Goal: Task Accomplishment & Management: Manage account settings

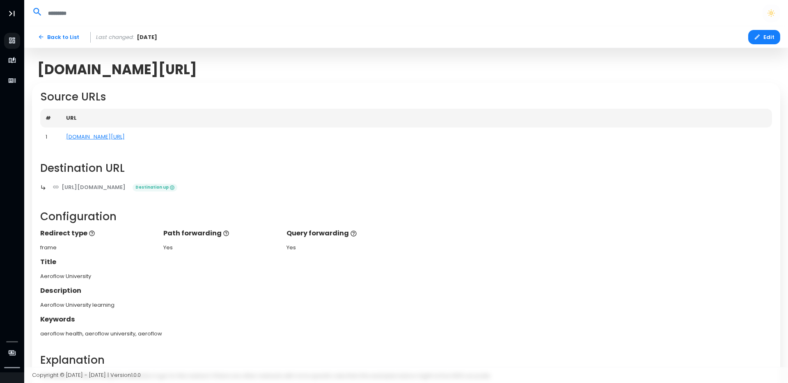
scroll to position [165, 0]
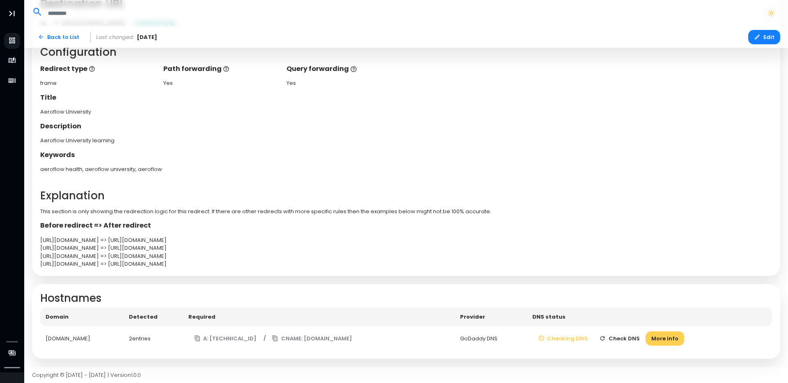
click at [225, 239] on div "[URL][DOMAIN_NAME] => [URL][DOMAIN_NAME]" at bounding box center [406, 240] width 732 height 8
click at [217, 240] on div "[URL][DOMAIN_NAME] => [URL][DOMAIN_NAME]" at bounding box center [406, 240] width 732 height 8
drag, startPoint x: 245, startPoint y: 238, endPoint x: 134, endPoint y: 241, distance: 111.2
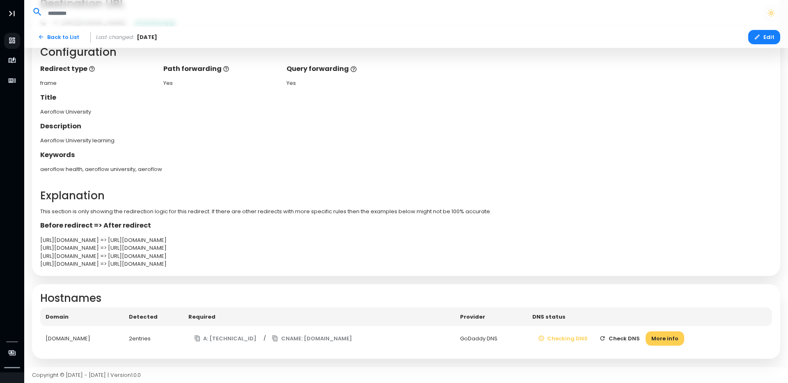
click at [134, 241] on div "[URL][DOMAIN_NAME] => [URL][DOMAIN_NAME]" at bounding box center [406, 240] width 732 height 8
copy div "[URL][DOMAIN_NAME]"
click at [125, 238] on div "[URL][DOMAIN_NAME] => [URL][DOMAIN_NAME]" at bounding box center [406, 240] width 732 height 8
drag, startPoint x: 125, startPoint y: 238, endPoint x: 32, endPoint y: 235, distance: 93.2
click at [32, 235] on div "Source URLs # URL 1 [DOMAIN_NAME][URL] Destination URL [URL][DOMAIN_NAME] Desti…" at bounding box center [406, 97] width 748 height 358
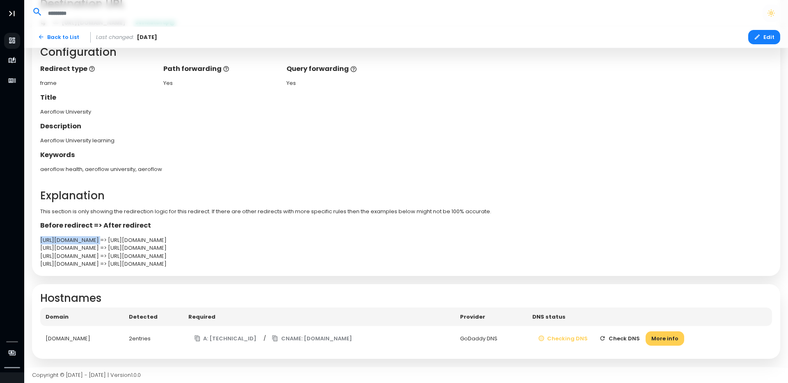
copy div "[URL][DOMAIN_NAME]"
click at [630, 338] on button "Check DNS" at bounding box center [619, 338] width 52 height 14
click at [580, 339] on button "Checking DNS" at bounding box center [567, 338] width 62 height 14
click at [214, 338] on button "A: [TECHNICAL_ID]" at bounding box center [225, 338] width 74 height 14
click at [278, 337] on icon "button" at bounding box center [275, 338] width 7 height 7
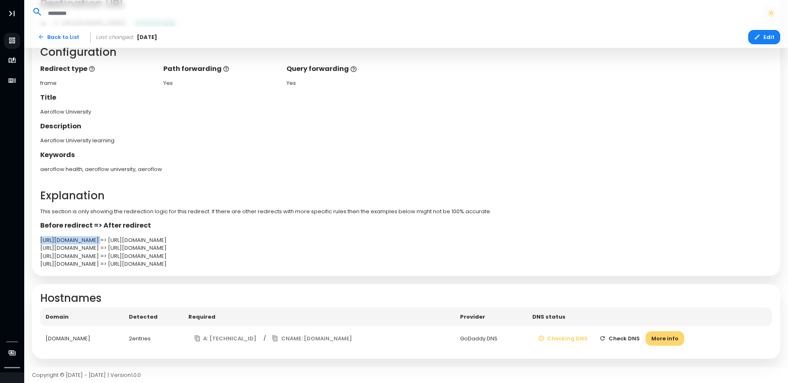
click at [665, 338] on button "More info" at bounding box center [664, 338] width 39 height 14
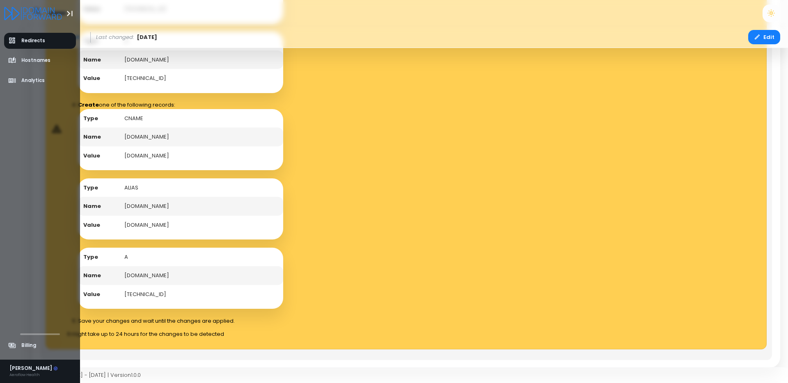
scroll to position [693, 0]
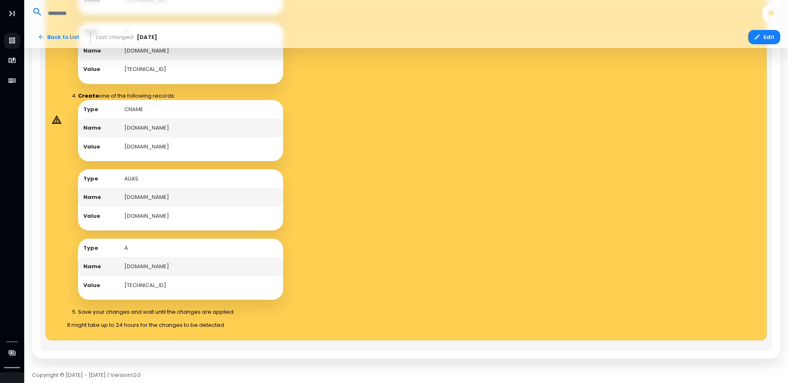
click at [149, 127] on td "[DOMAIN_NAME]" at bounding box center [201, 128] width 164 height 19
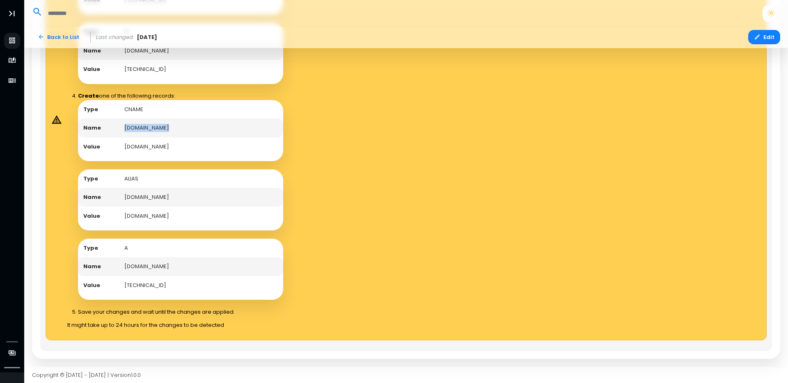
click at [185, 142] on td "[DOMAIN_NAME]" at bounding box center [201, 146] width 164 height 19
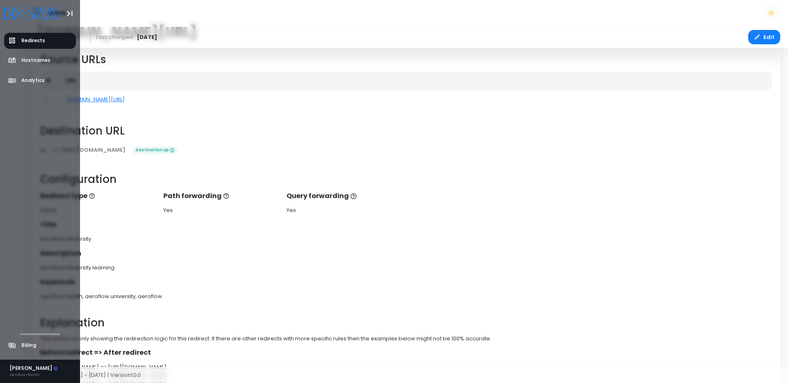
scroll to position [38, 0]
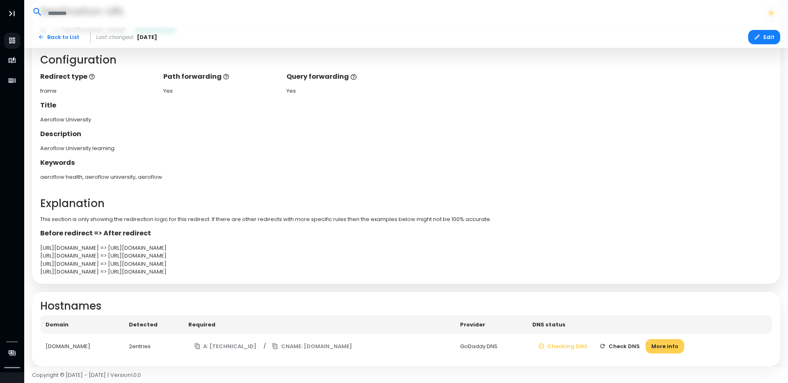
scroll to position [165, 0]
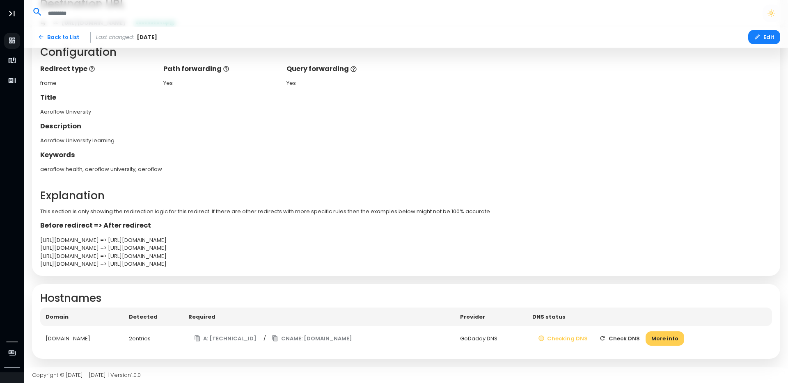
click at [628, 336] on button "Check DNS" at bounding box center [619, 338] width 52 height 14
click at [594, 334] on button "Checking DNS" at bounding box center [563, 338] width 62 height 14
click at [666, 341] on button "More info" at bounding box center [664, 338] width 39 height 14
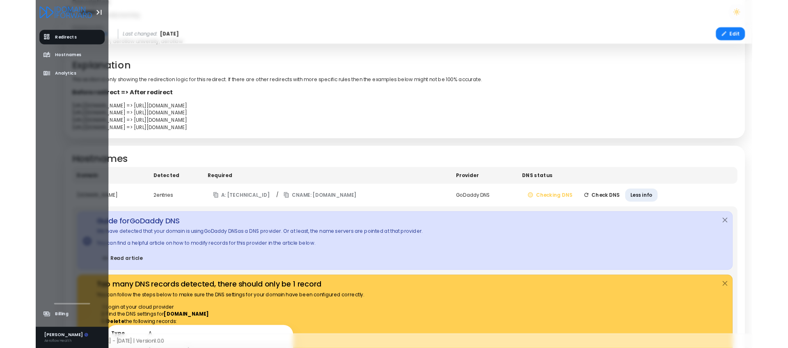
scroll to position [315, 0]
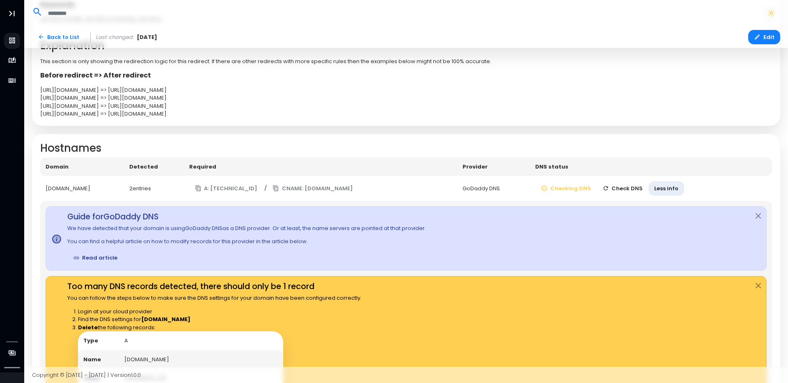
click at [107, 256] on link "Read article" at bounding box center [95, 258] width 56 height 14
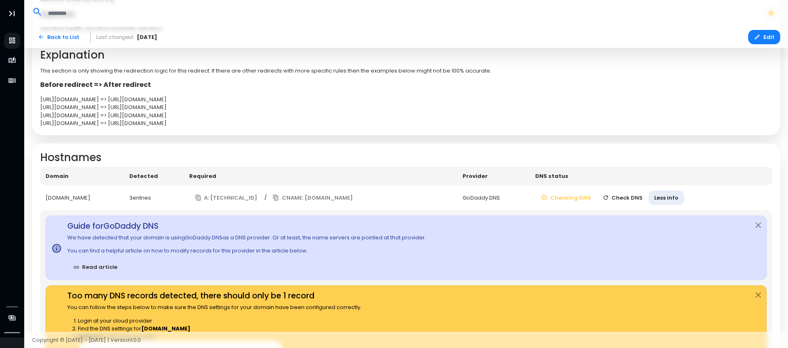
scroll to position [300, 0]
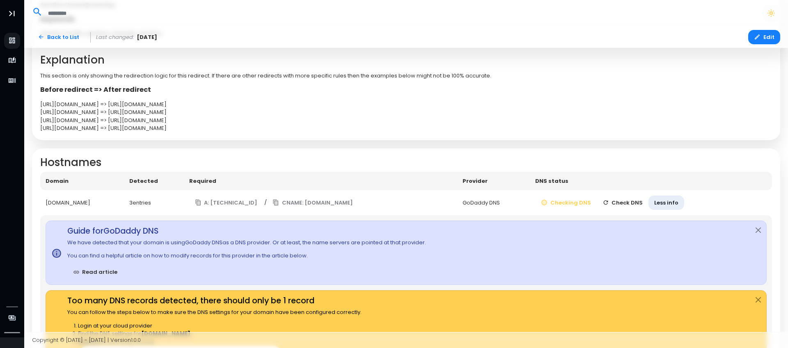
click at [644, 205] on button "Check DNS" at bounding box center [622, 203] width 52 height 14
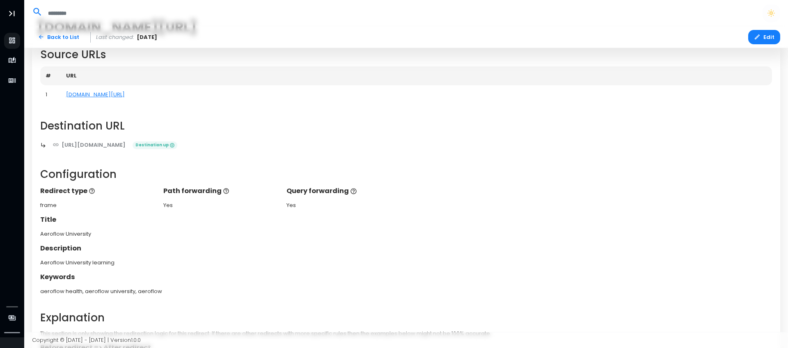
scroll to position [0, 0]
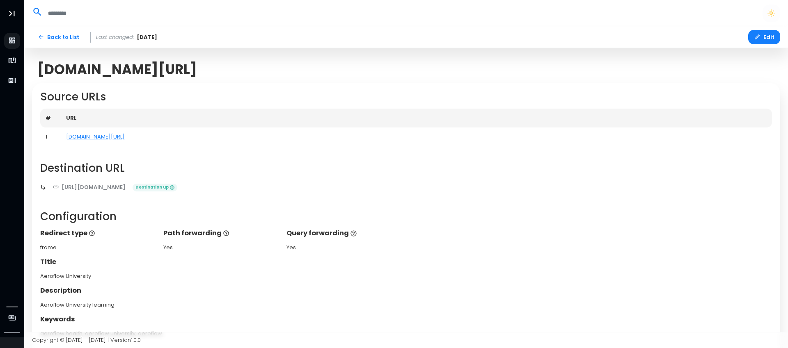
click at [85, 115] on th "URL" at bounding box center [416, 118] width 711 height 19
click at [761, 36] on button "Edit" at bounding box center [764, 37] width 32 height 14
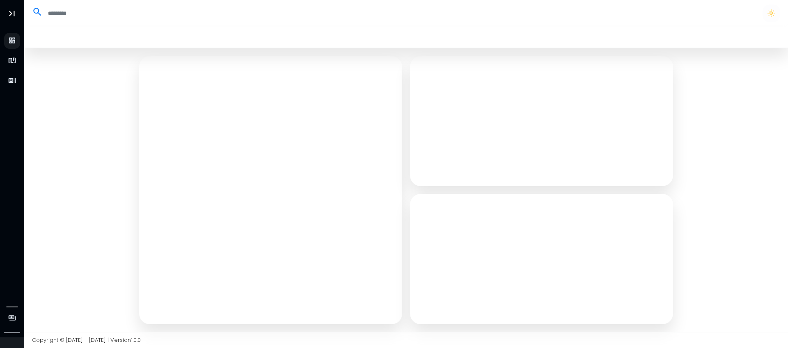
select select "*****"
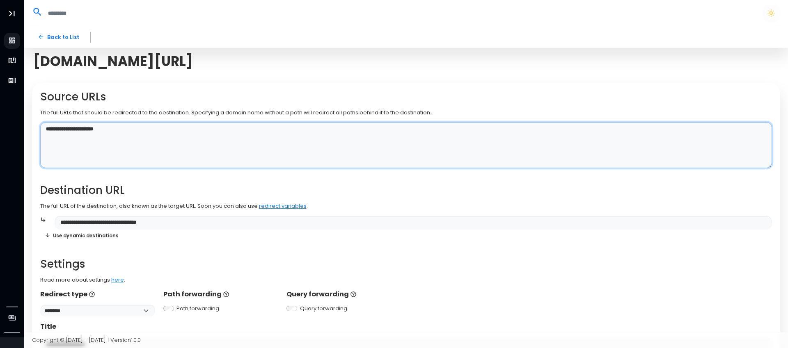
click at [148, 128] on textarea "**********" at bounding box center [406, 145] width 732 height 46
click at [110, 138] on textarea "**********" at bounding box center [406, 145] width 732 height 46
paste textarea "**********"
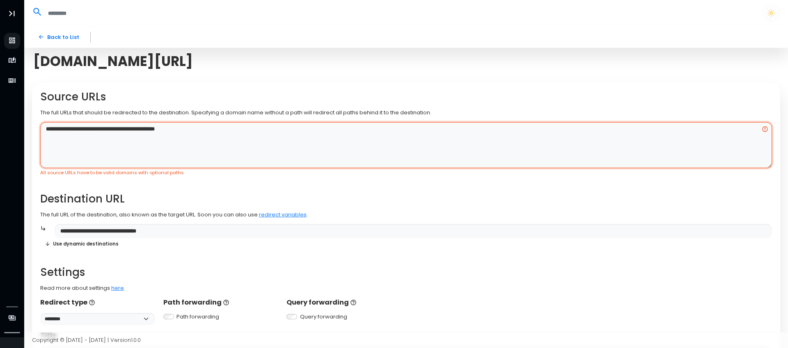
click at [107, 130] on textarea "**********" at bounding box center [406, 145] width 732 height 46
paste textarea
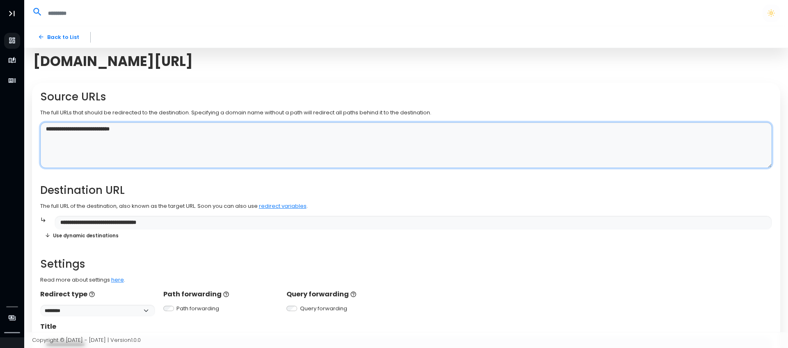
type textarea "**********"
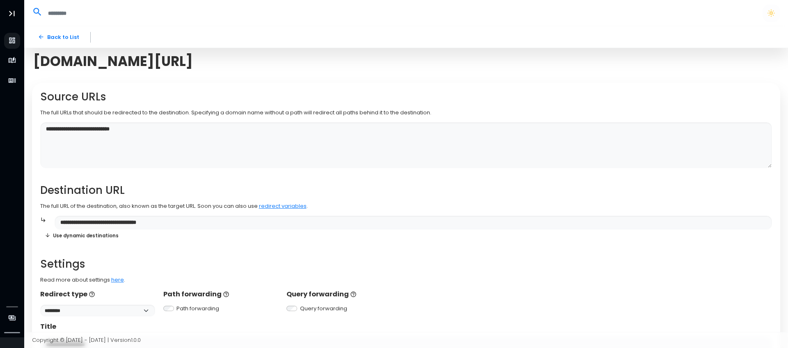
click at [149, 178] on div "**********" at bounding box center [406, 311] width 732 height 441
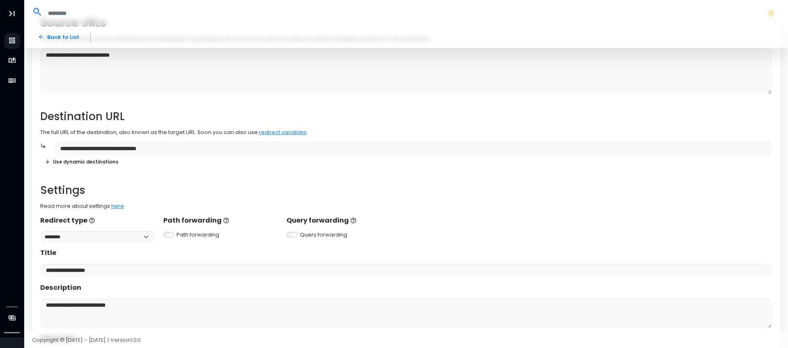
scroll to position [74, 0]
click at [137, 234] on select "**********" at bounding box center [97, 237] width 115 height 12
click at [40, 231] on select "**********" at bounding box center [97, 237] width 115 height 12
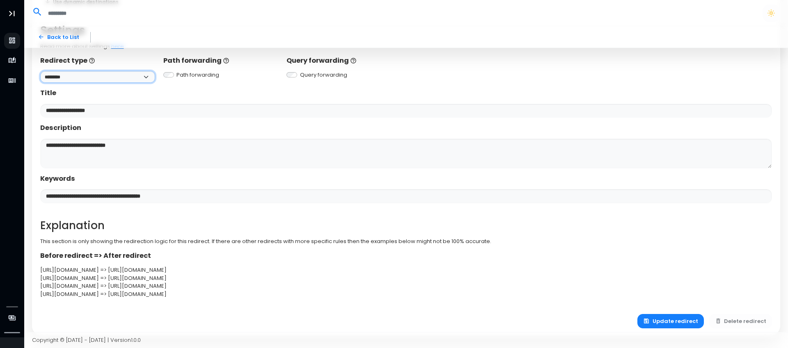
scroll to position [246, 0]
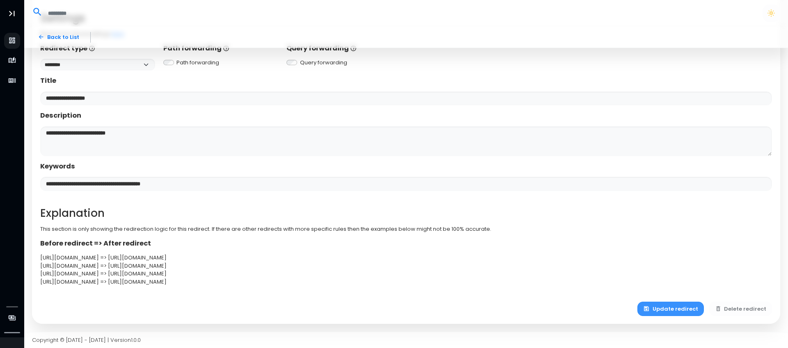
click at [666, 307] on button "Update redirect" at bounding box center [670, 309] width 66 height 14
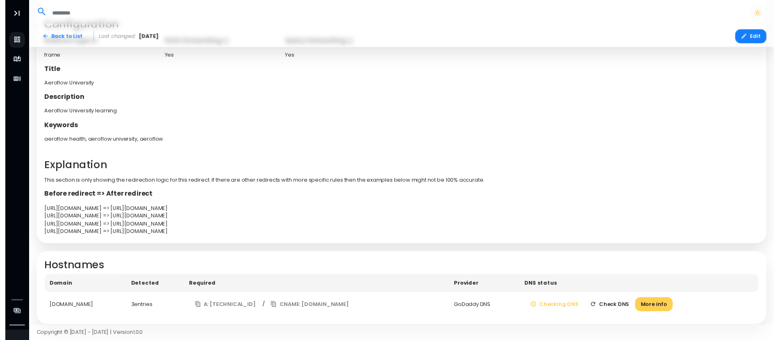
scroll to position [199, 0]
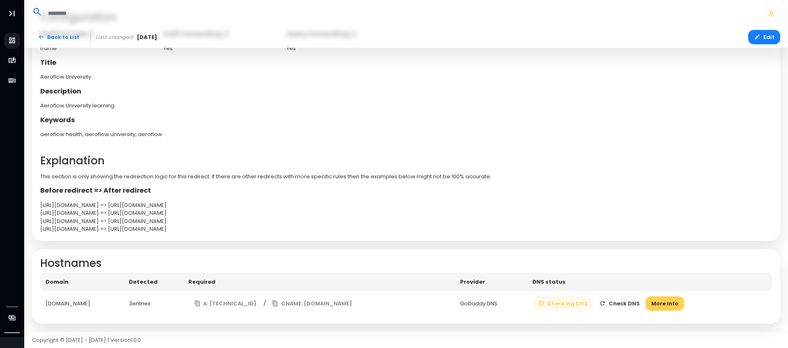
click at [570, 306] on button "Checking DNS" at bounding box center [563, 304] width 62 height 14
click at [327, 305] on button "CNAME: [DOMAIN_NAME]" at bounding box center [312, 304] width 92 height 14
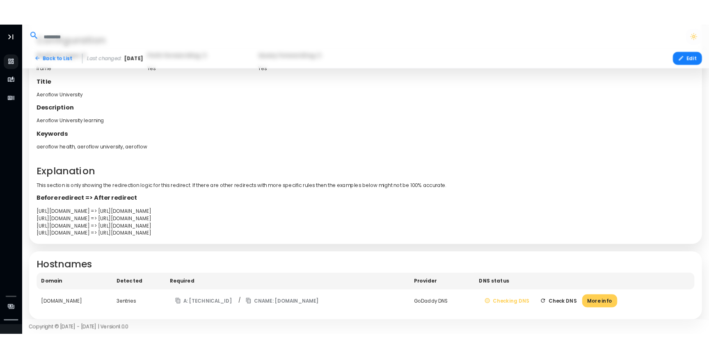
scroll to position [190, 0]
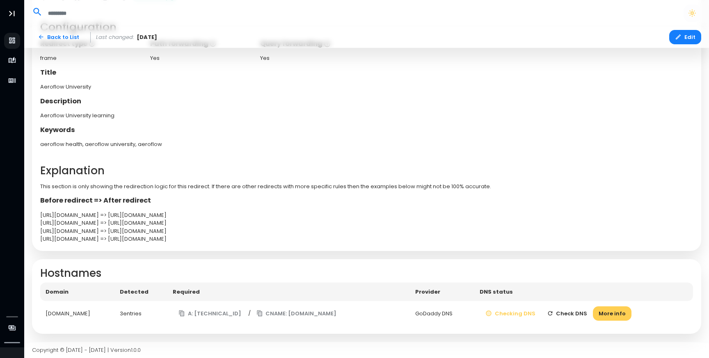
click at [578, 311] on button "Check DNS" at bounding box center [567, 313] width 52 height 14
click at [540, 318] on button "Checking DNS" at bounding box center [511, 313] width 62 height 14
click at [524, 309] on button "Checking DNS" at bounding box center [511, 313] width 62 height 14
click at [617, 313] on button "More info" at bounding box center [612, 313] width 39 height 14
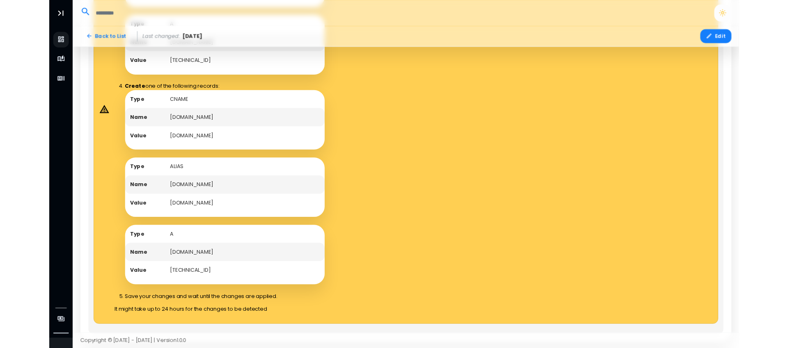
scroll to position [699, 0]
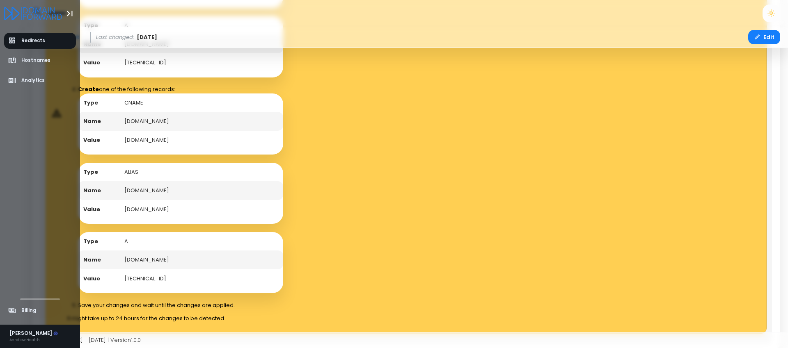
click at [155, 193] on td "[DOMAIN_NAME]" at bounding box center [201, 190] width 164 height 19
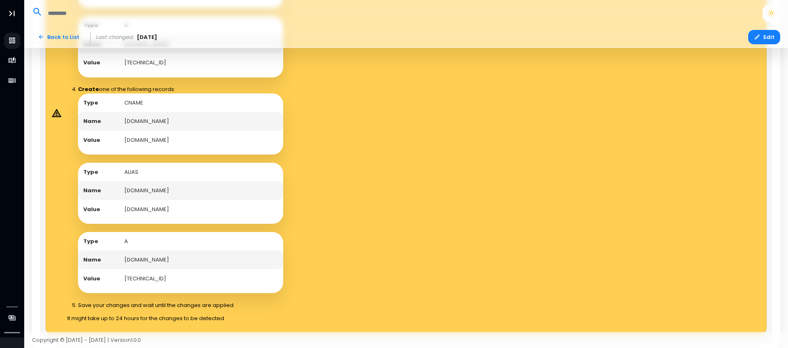
click at [155, 193] on td "[DOMAIN_NAME]" at bounding box center [201, 190] width 164 height 19
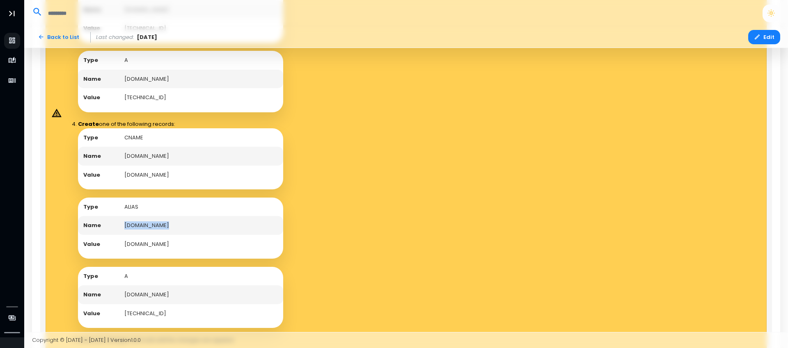
click at [129, 311] on td "[TECHNICAL_ID]" at bounding box center [201, 313] width 164 height 19
click at [130, 293] on td "[DOMAIN_NAME]" at bounding box center [201, 295] width 164 height 19
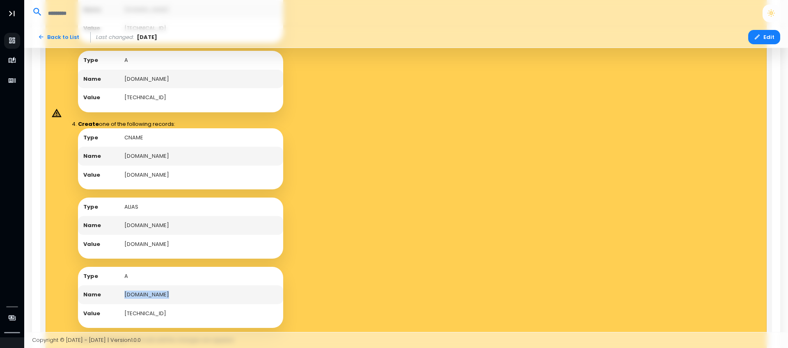
click at [130, 293] on td "[DOMAIN_NAME]" at bounding box center [201, 295] width 164 height 19
copy td "[DOMAIN_NAME]"
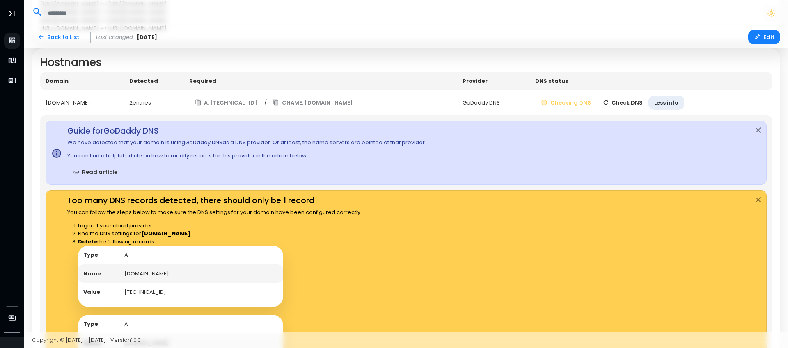
scroll to position [395, 0]
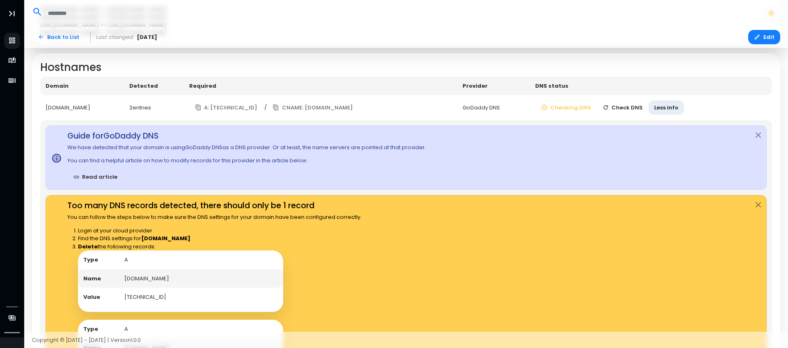
click at [641, 106] on button "Check DNS" at bounding box center [622, 108] width 52 height 14
click at [589, 104] on button "Checking DNS" at bounding box center [566, 108] width 62 height 14
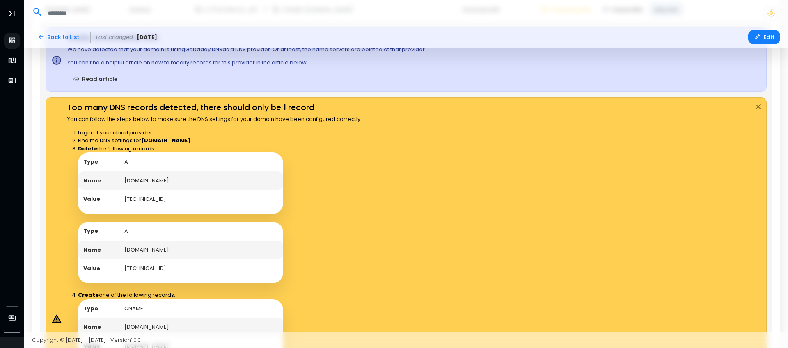
scroll to position [286, 0]
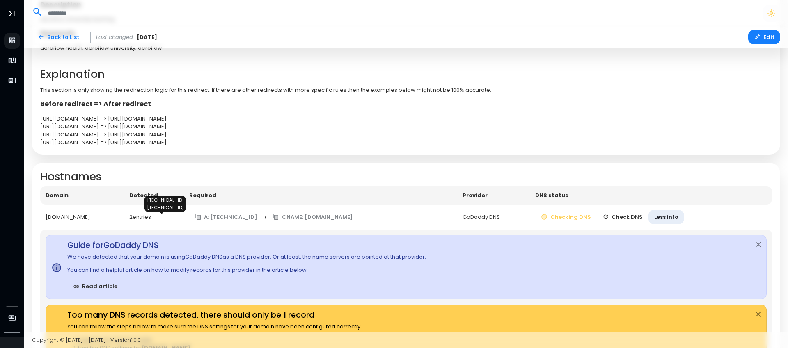
click at [151, 218] on span "2 entries" at bounding box center [140, 217] width 22 height 8
